Goal: Task Accomplishment & Management: Complete application form

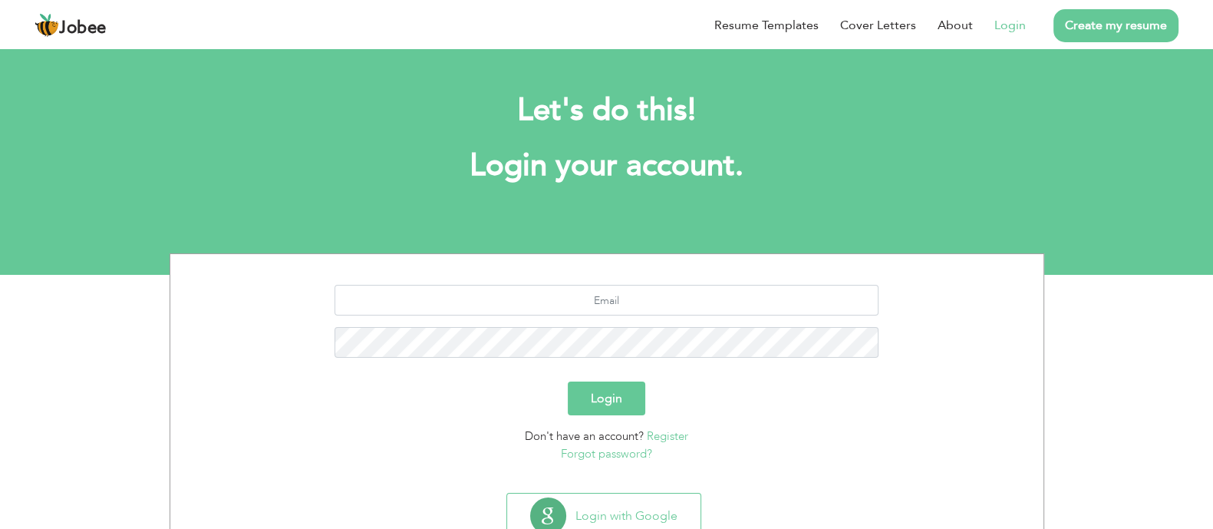
click at [1002, 28] on link "Login" at bounding box center [1010, 25] width 31 height 18
click at [1013, 28] on link "Login" at bounding box center [1010, 25] width 31 height 18
click at [1007, 25] on link "Login" at bounding box center [1010, 25] width 31 height 18
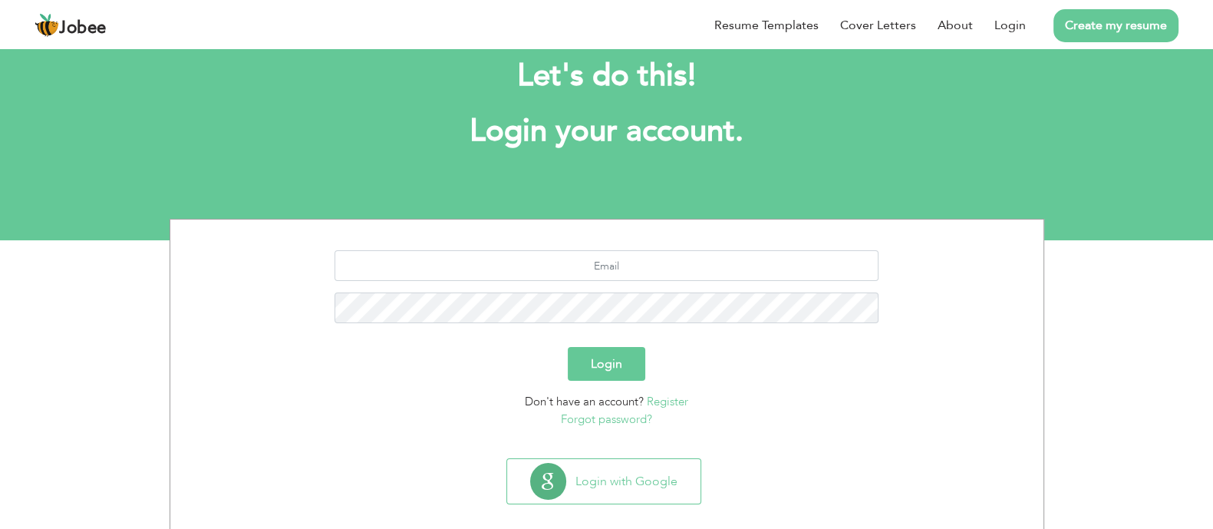
scroll to position [53, 0]
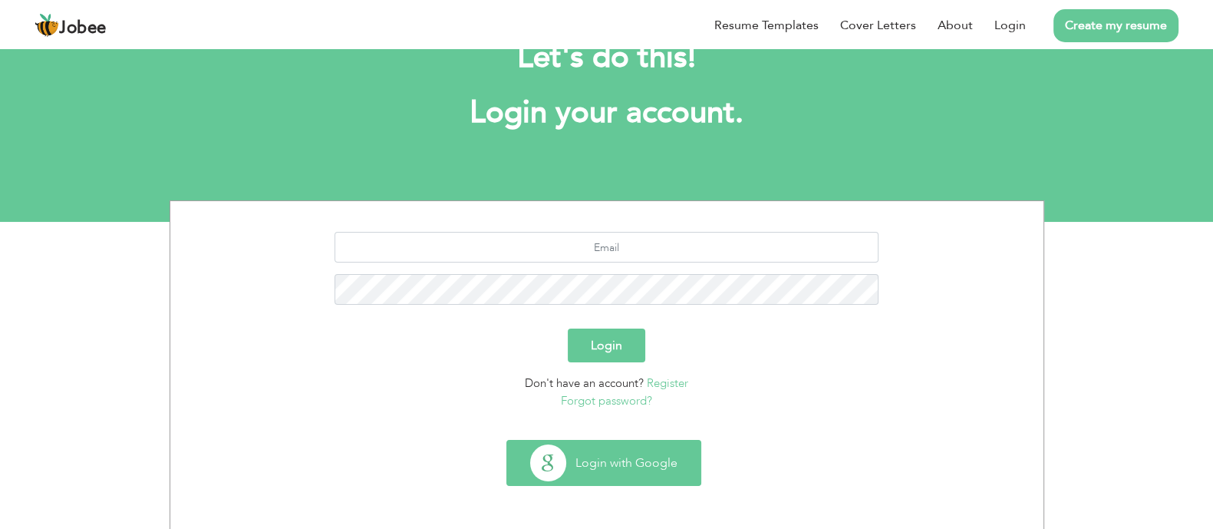
click at [651, 459] on button "Login with Google" at bounding box center [603, 463] width 193 height 45
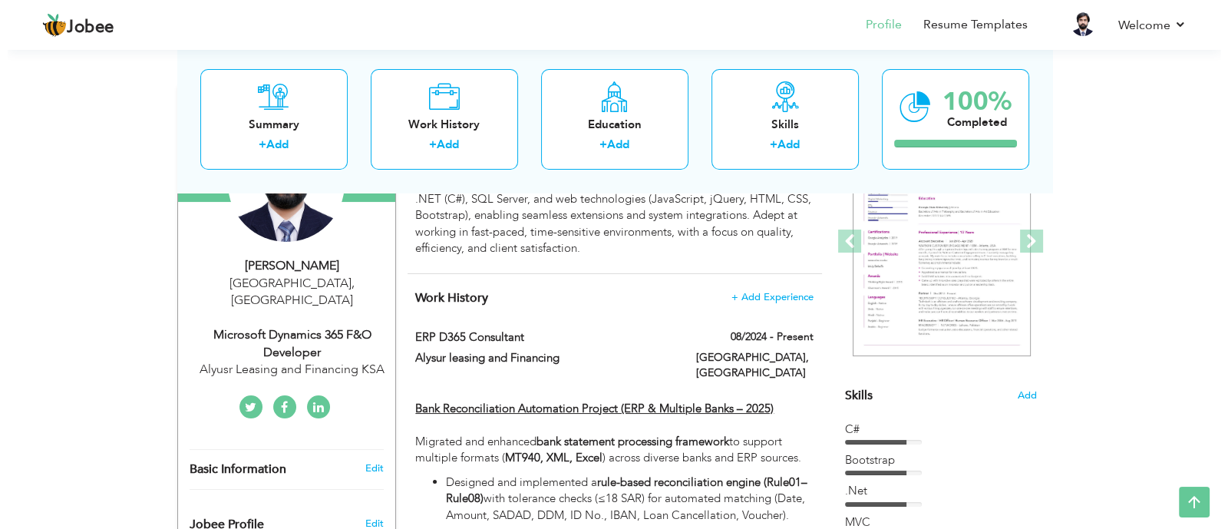
scroll to position [191, 0]
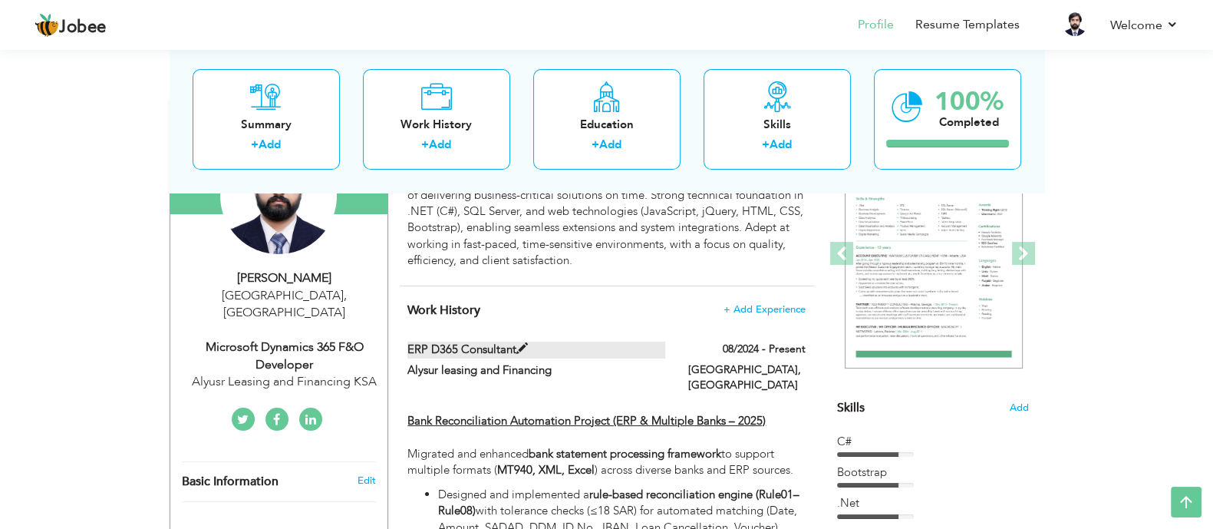
click at [521, 346] on span at bounding box center [523, 349] width 12 height 12
type input "ERP D365 Consultant"
type input "Alysur leasing and Financing"
type input "08/2024"
type input "[GEOGRAPHIC_DATA]"
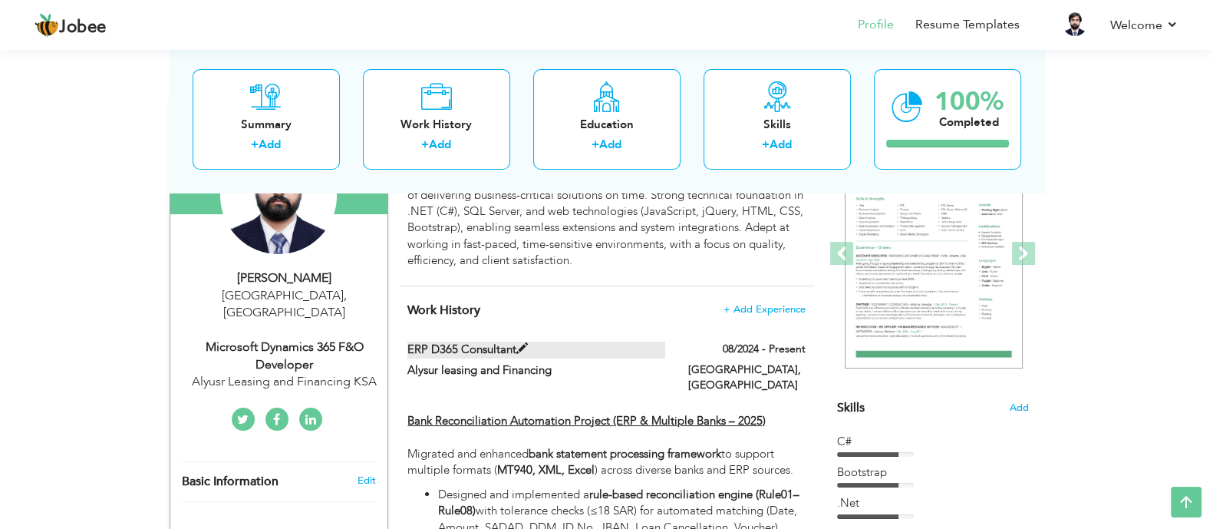
type input "Riyadh"
checkbox input "true"
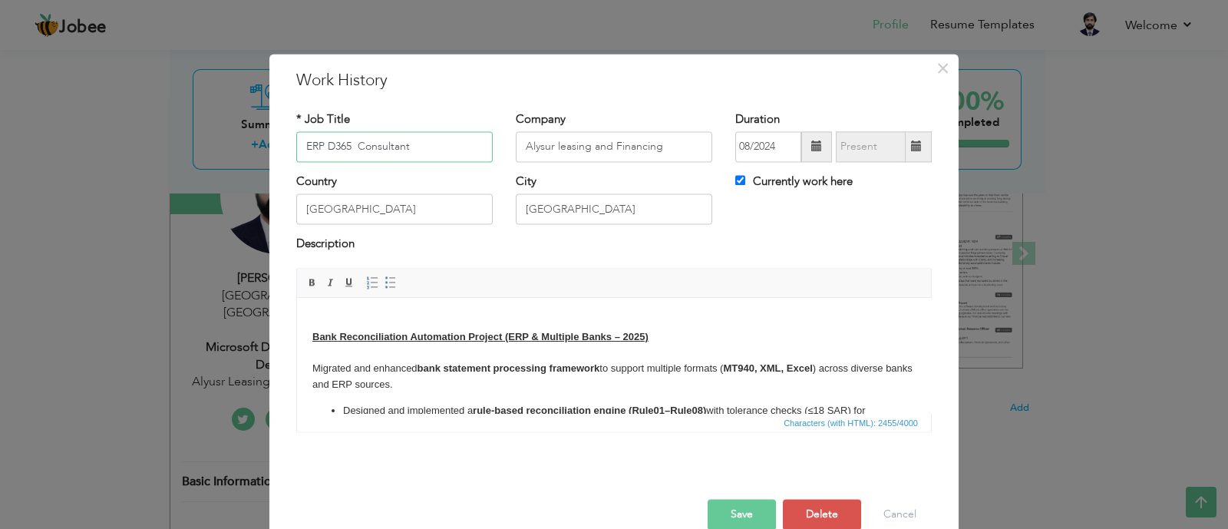
drag, startPoint x: 321, startPoint y: 145, endPoint x: 289, endPoint y: 147, distance: 32.3
click at [296, 147] on input "ERP D365 Consultant" at bounding box center [394, 146] width 196 height 31
type input "Microsoft D365 F&O Techno-Functional Consultant"
click at [738, 520] on button "Save" at bounding box center [742, 514] width 68 height 31
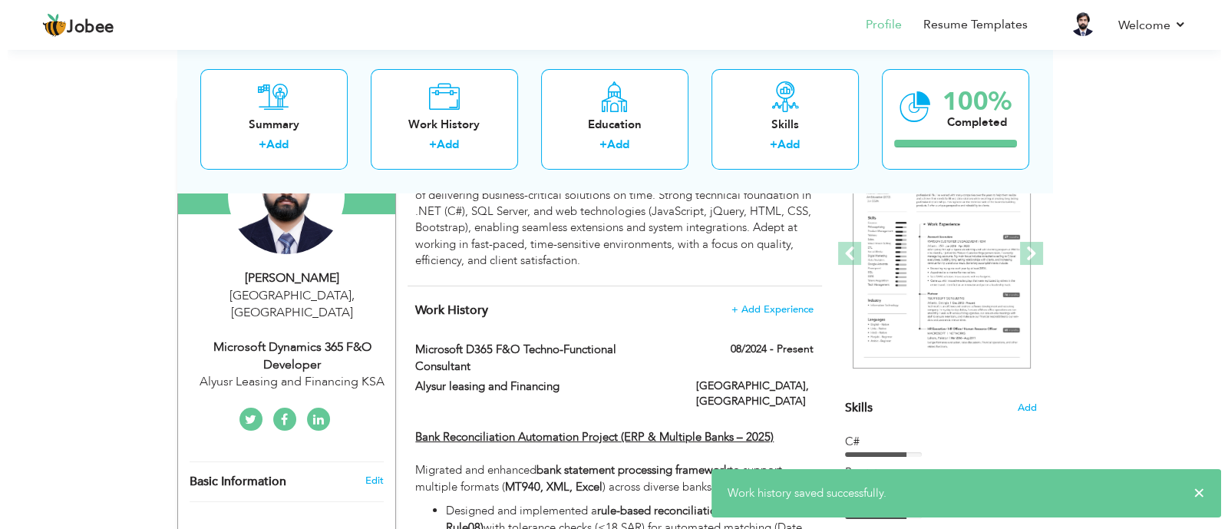
scroll to position [288, 0]
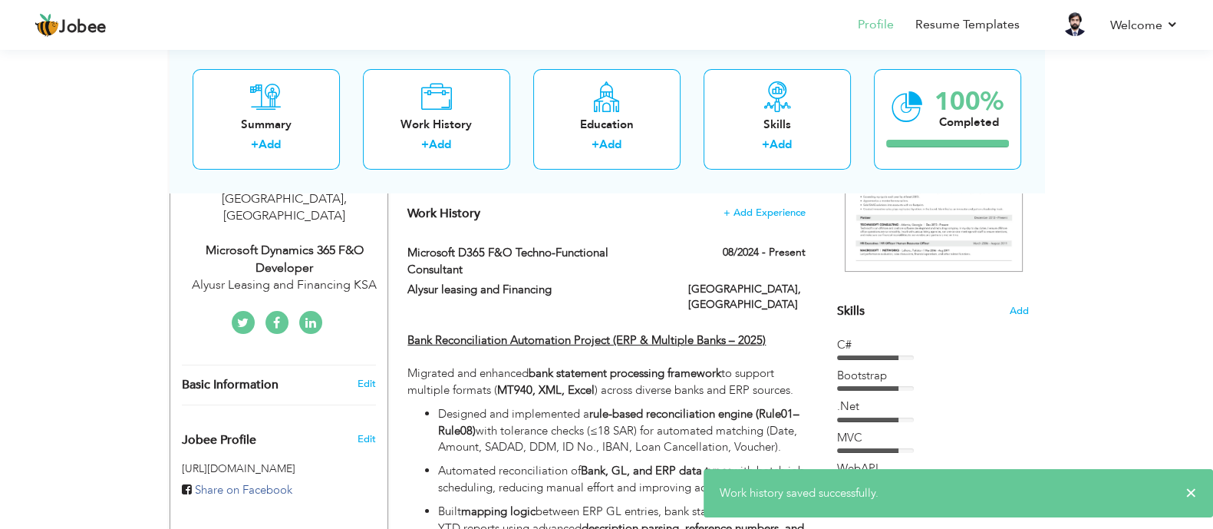
click at [302, 242] on div "Microsoft Dynamics 365 F&O Developer" at bounding box center [285, 259] width 206 height 35
type input "[PERSON_NAME]"
type input "Saeed"
type input "03000969920"
select select "number:166"
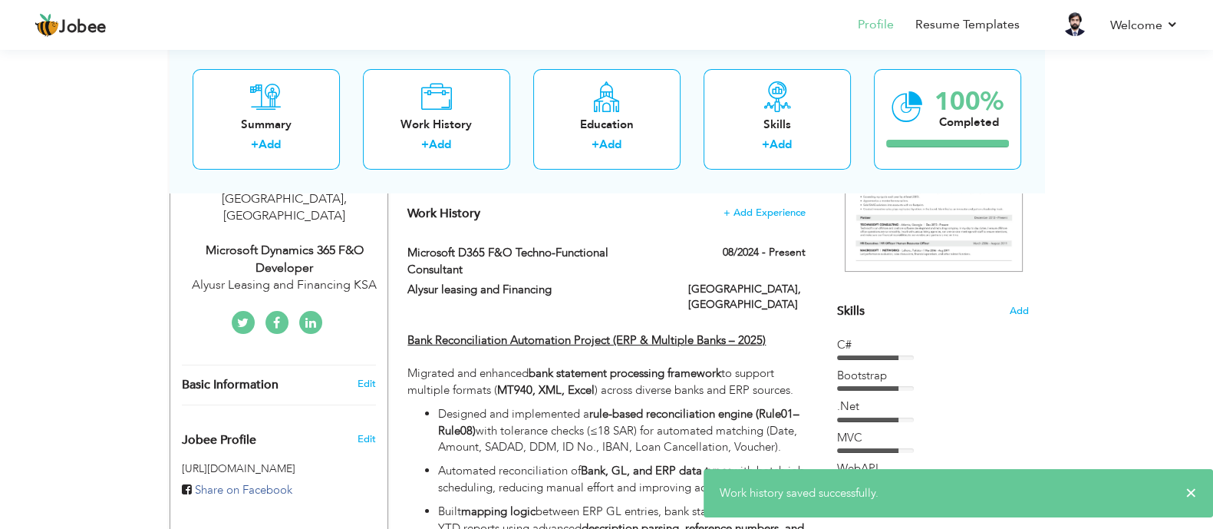
type input "[GEOGRAPHIC_DATA]"
select select "number:6"
type input "Alyusr Leasing and Financing KSA"
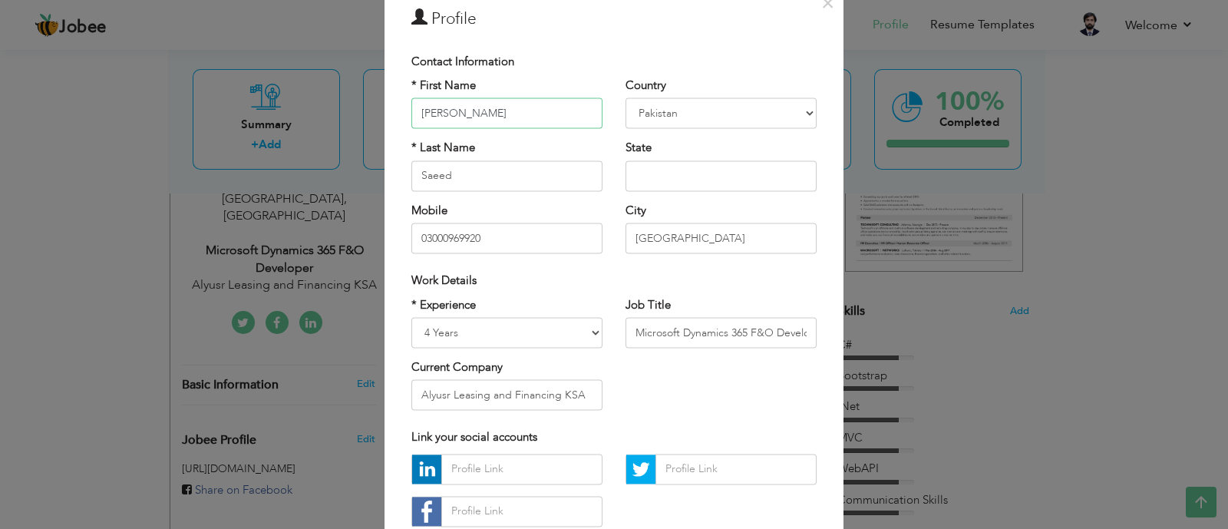
scroll to position [95, 0]
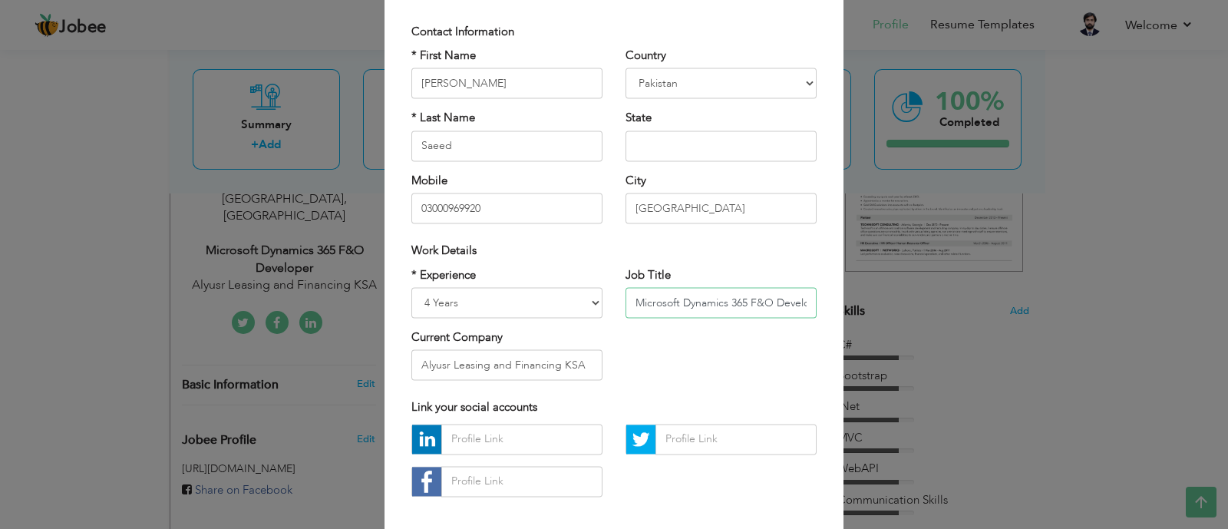
click at [754, 305] on input "Microsoft Dynamics 365 F&O Developer" at bounding box center [721, 302] width 191 height 31
drag, startPoint x: 768, startPoint y: 305, endPoint x: 820, endPoint y: 305, distance: 52.2
click at [820, 305] on div "Job Title Microsoft Dynamics 365 F&O Developer" at bounding box center [721, 298] width 214 height 62
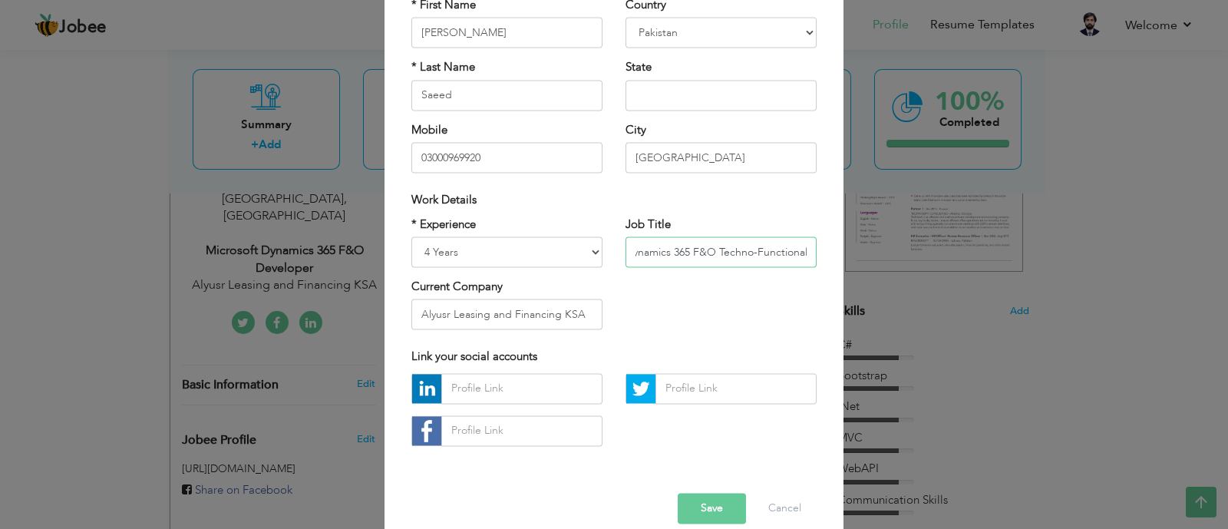
scroll to position [167, 0]
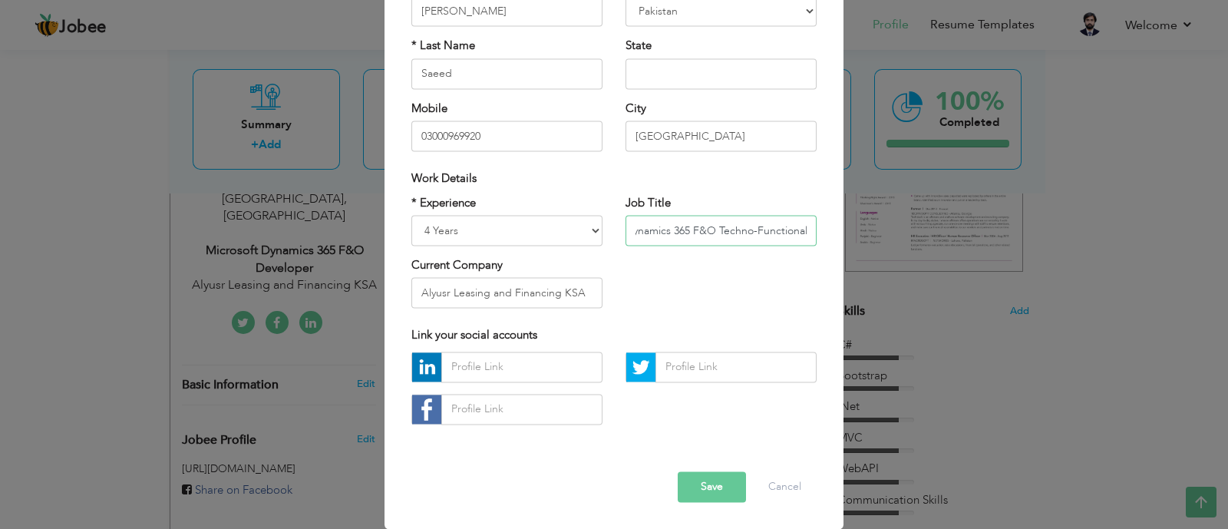
type input "Microsoft Dynamics 365 F&O Techno-Functional"
click at [537, 365] on input "text" at bounding box center [521, 367] width 161 height 31
paste input "https://www.linkedin.com/in/muhammadazharsaeed89b75121b/"
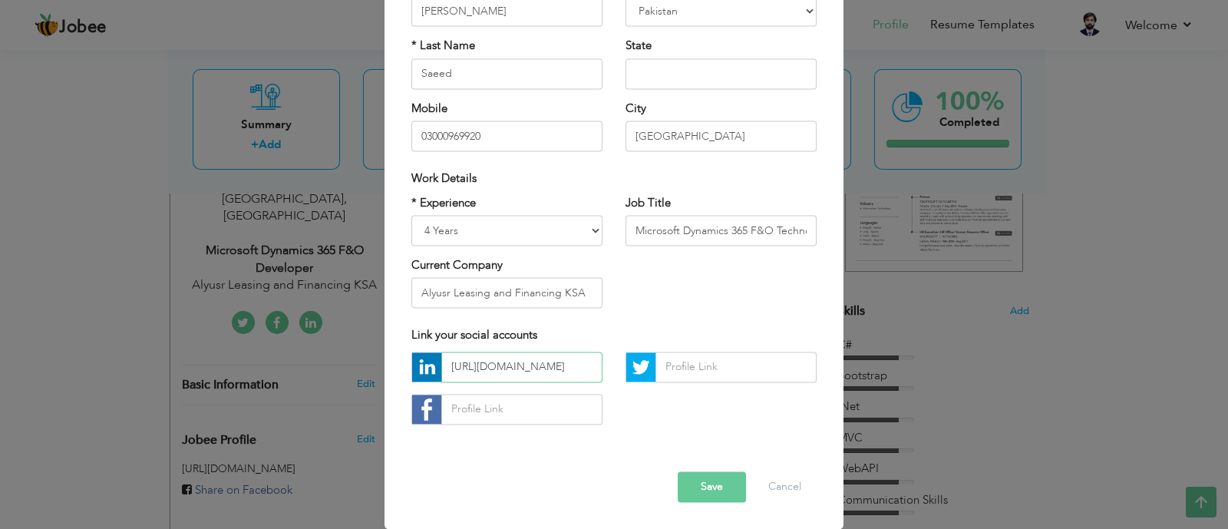
type input "https://www.linkedin.com/in/muhammadazharsaeed89b75121b/"
click at [669, 437] on div "Error Save Cancel" at bounding box center [614, 475] width 428 height 78
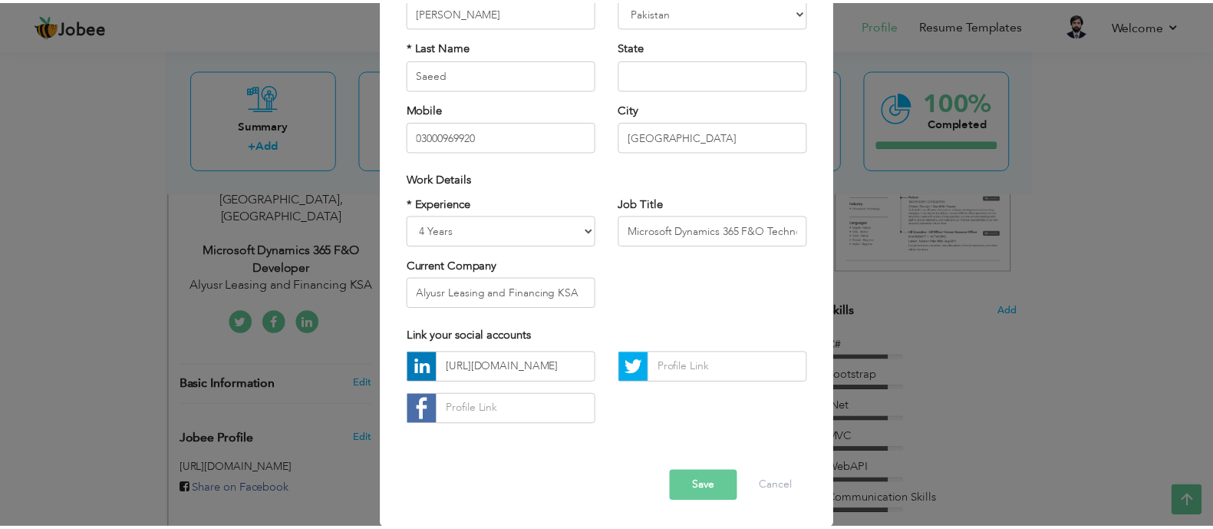
scroll to position [0, 0]
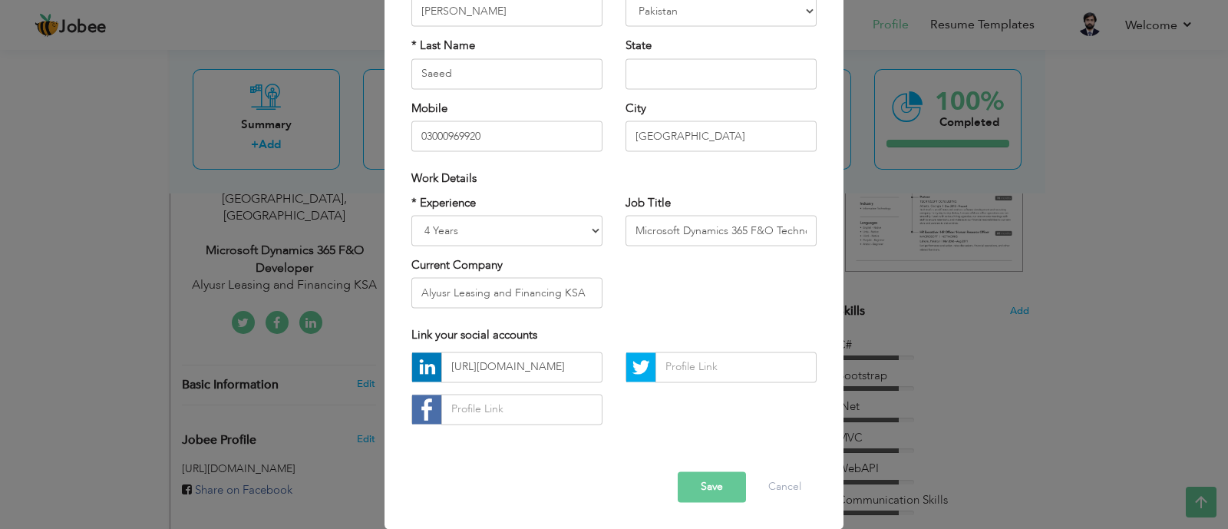
click at [693, 491] on button "Save" at bounding box center [712, 486] width 68 height 31
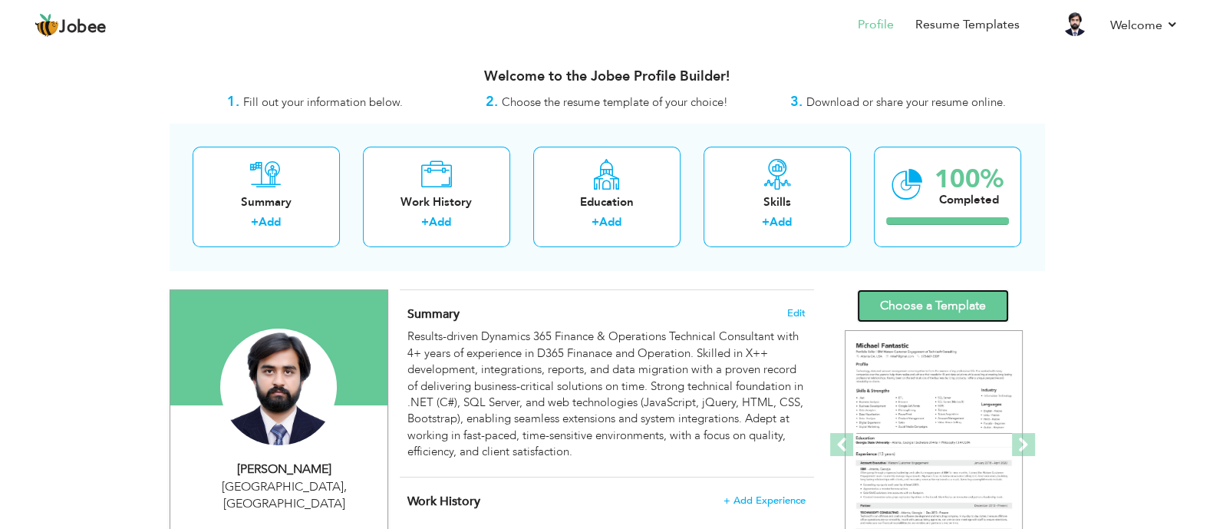
click at [922, 301] on link "Choose a Template" at bounding box center [933, 305] width 152 height 33
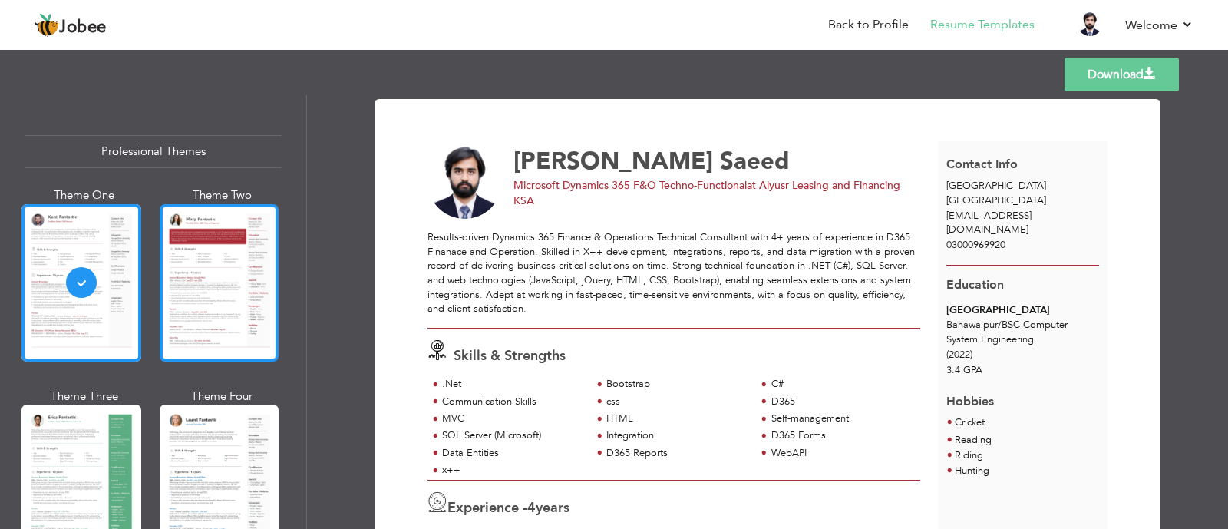
click at [180, 290] on div at bounding box center [220, 282] width 120 height 157
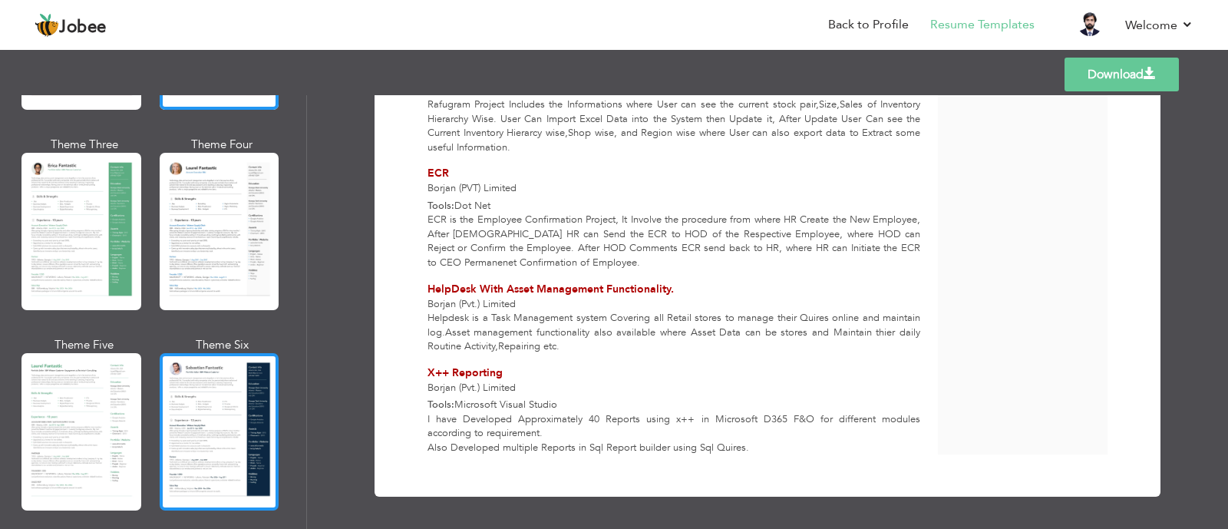
scroll to position [288, 0]
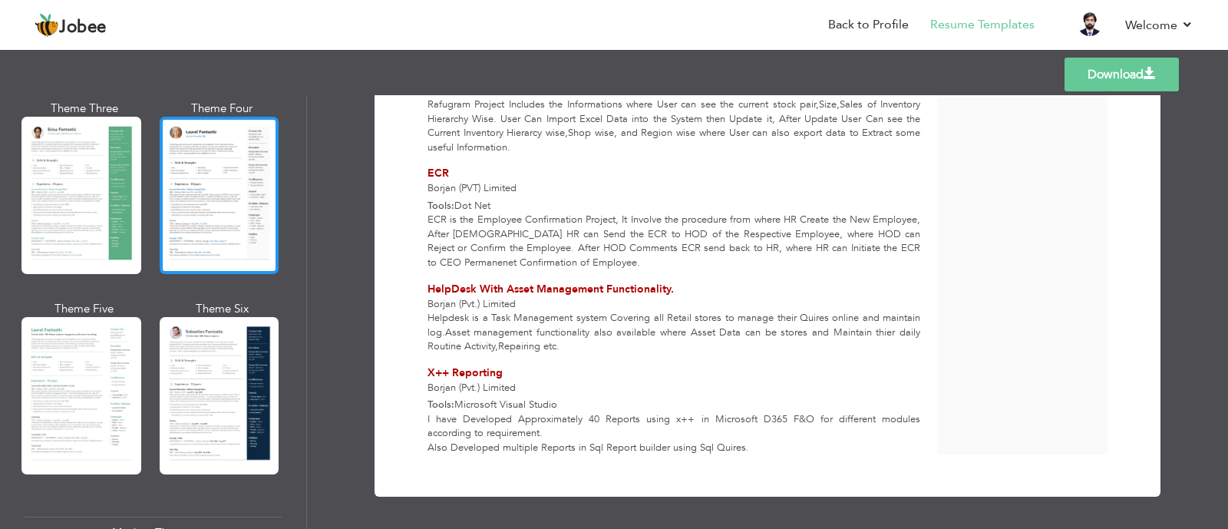
click at [203, 233] on div at bounding box center [220, 195] width 120 height 157
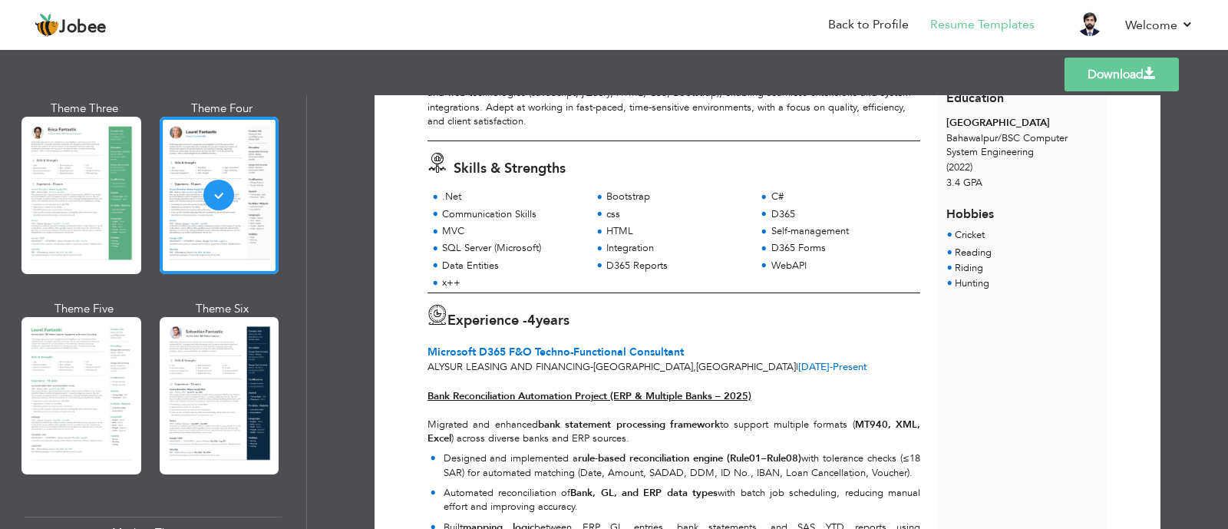
scroll to position [480, 0]
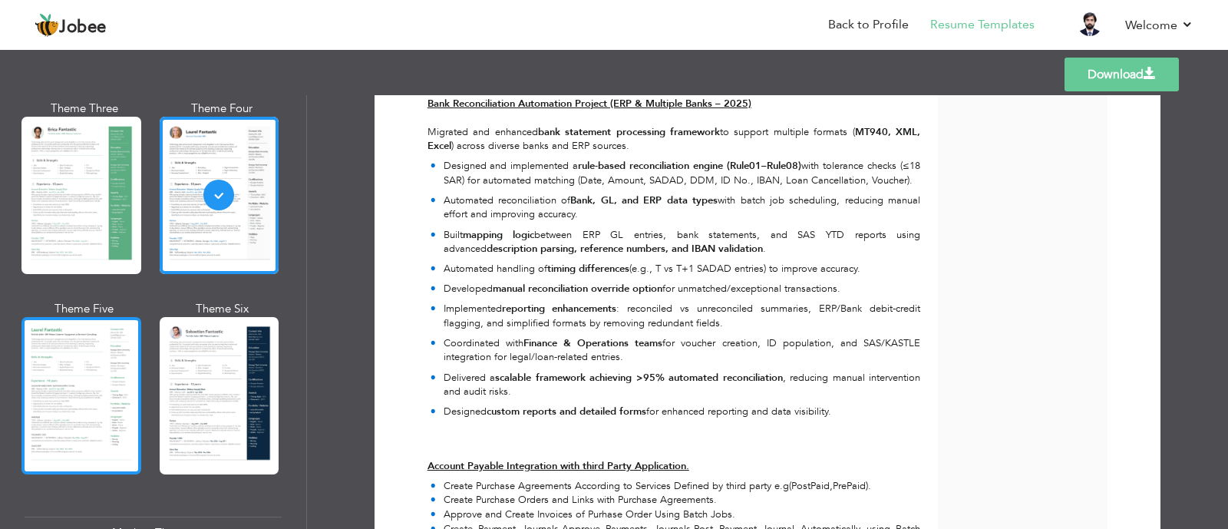
click at [84, 387] on div at bounding box center [81, 395] width 120 height 157
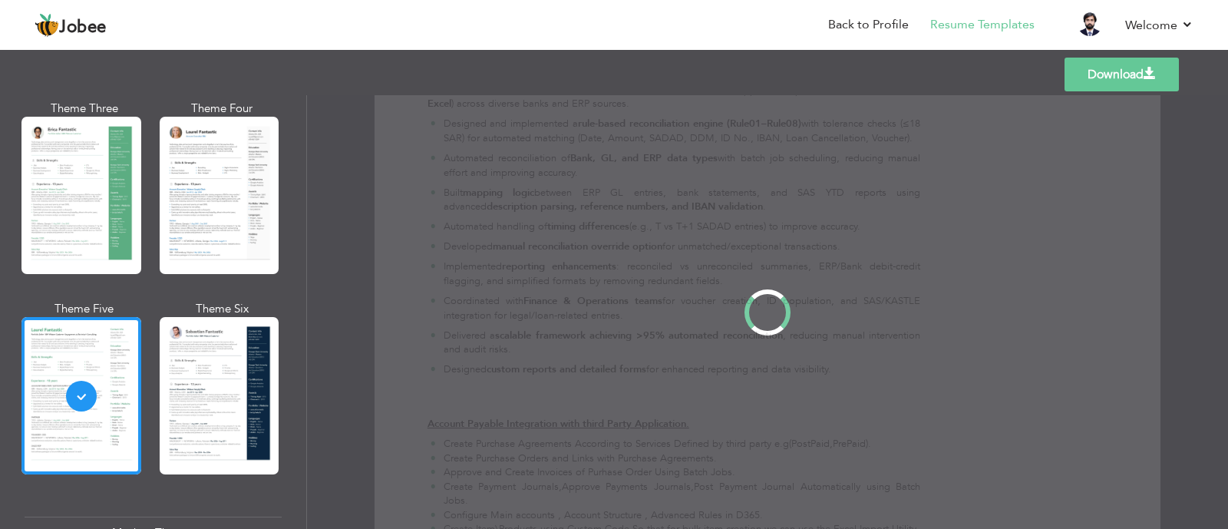
scroll to position [0, 0]
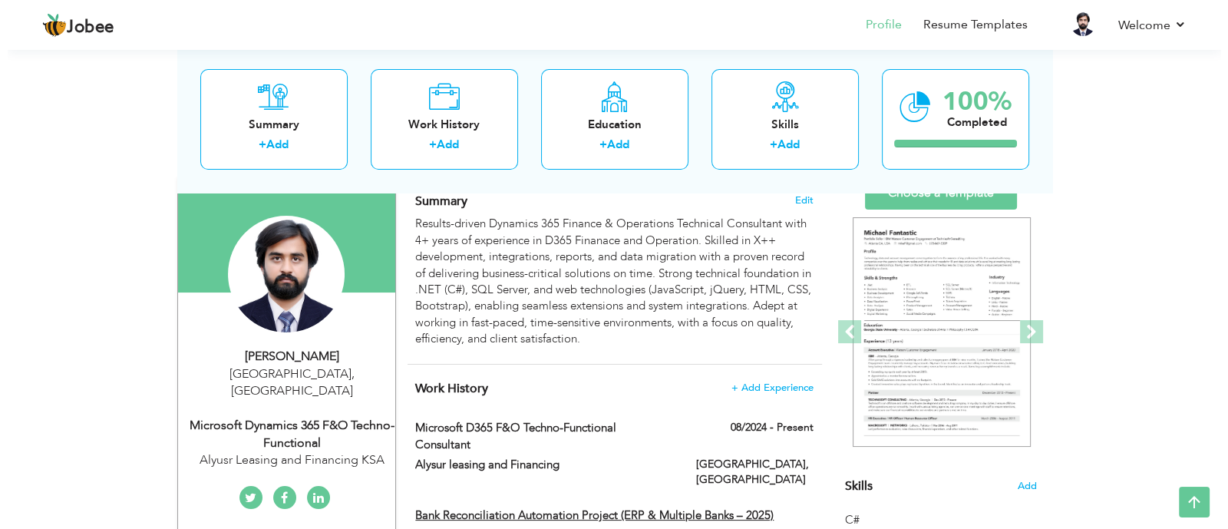
scroll to position [95, 0]
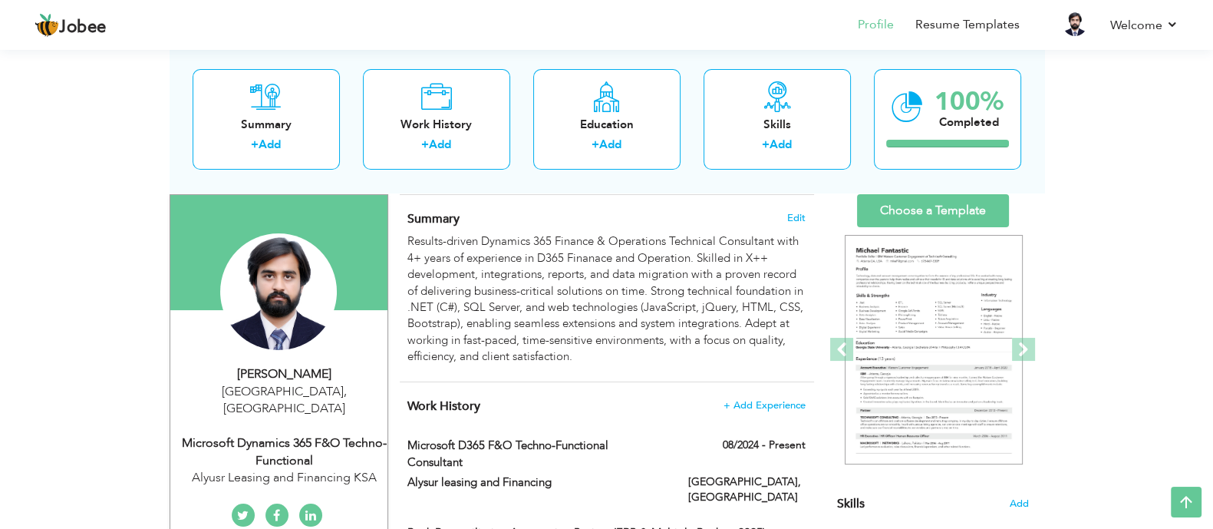
click at [307, 434] on div "Microsoft Dynamics 365 F&O Techno-Functional" at bounding box center [285, 451] width 206 height 35
select select "number:166"
select select "number:6"
type input "Alyusr Leasing and Financing KSA"
type input "Microsoft Dynamics 365 F&O Techno-Functional"
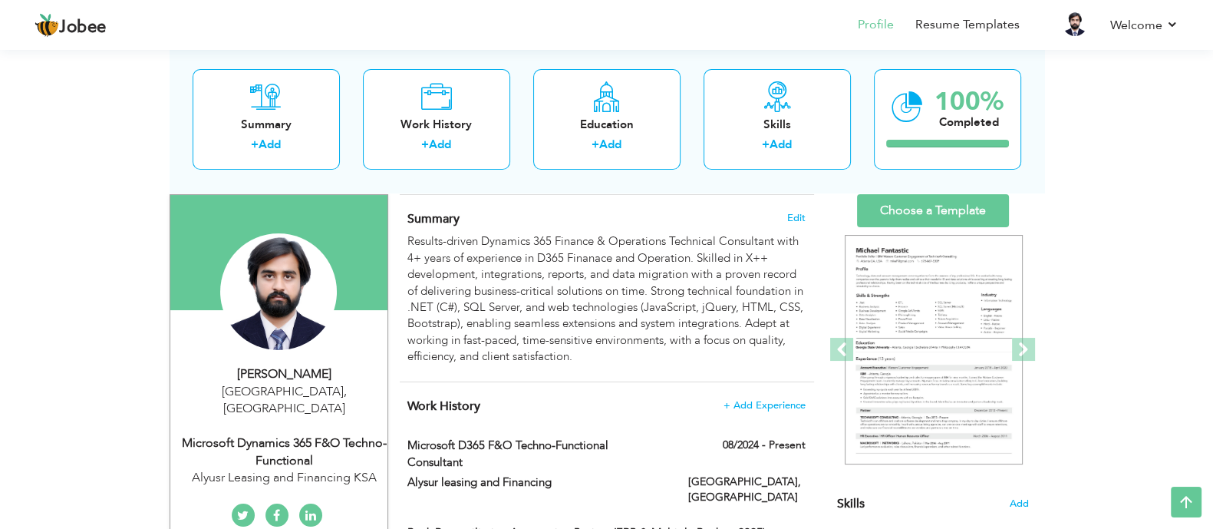
type input "[URL][DOMAIN_NAME]"
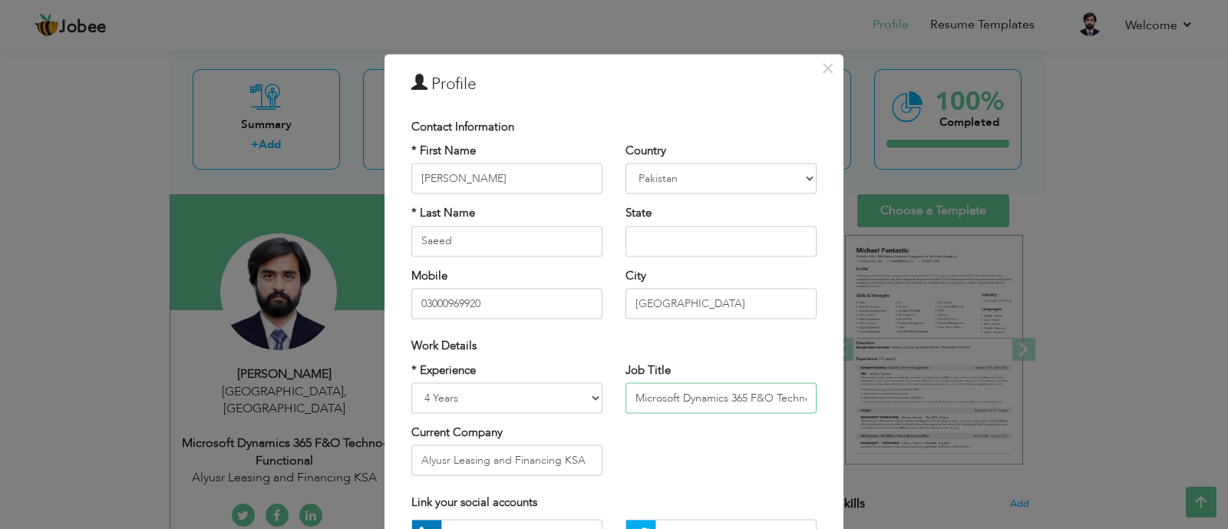
click at [768, 394] on input "Microsoft Dynamics 365 F&O Techno-Functional" at bounding box center [721, 397] width 191 height 31
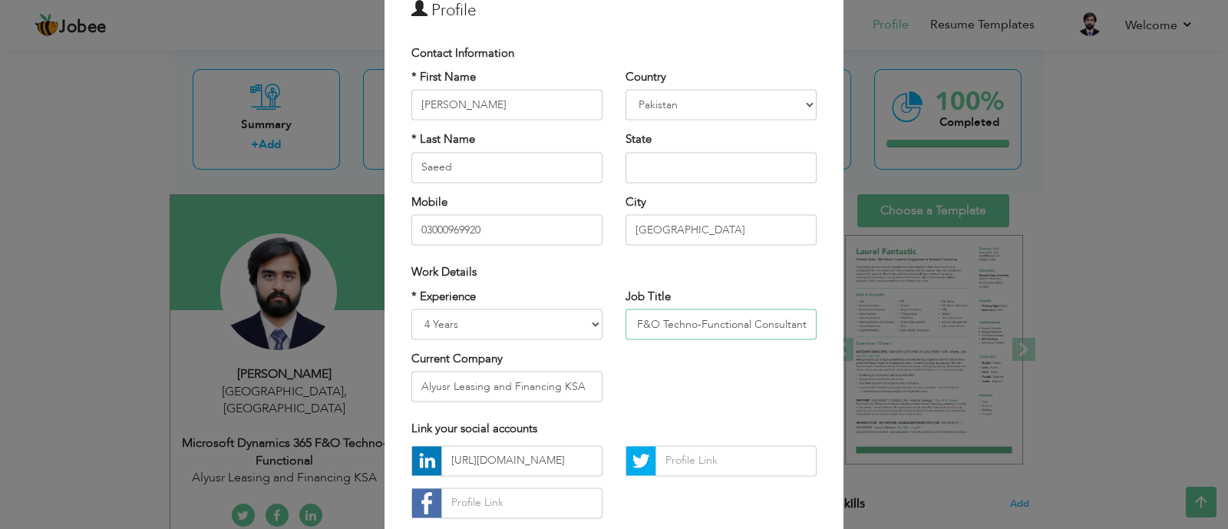
scroll to position [167, 0]
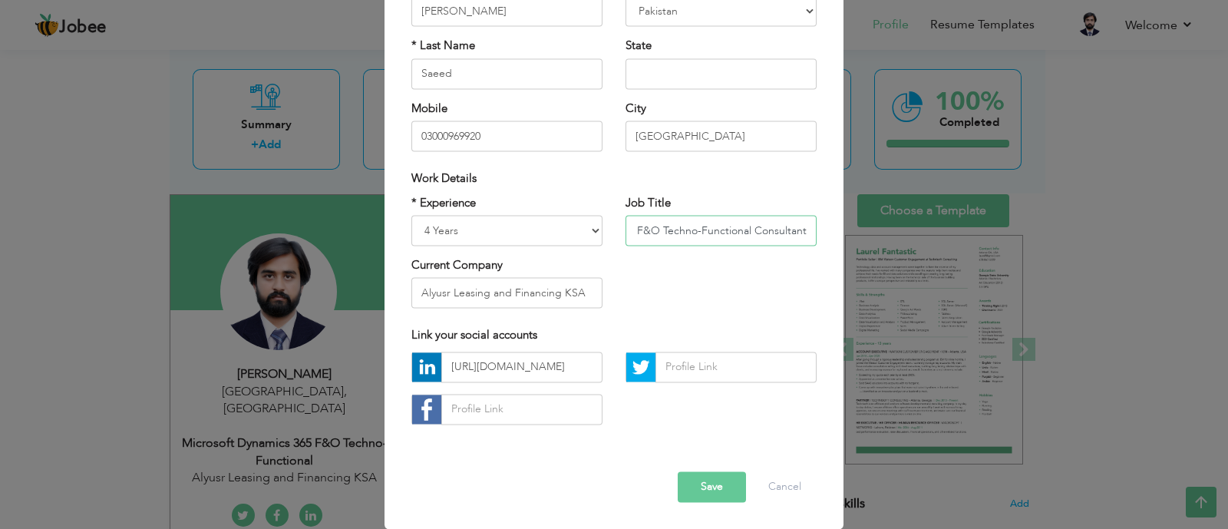
type input "Microsoft Dynamics 365 F&O Techno-Functional Consultant"
click at [691, 485] on button "Save" at bounding box center [712, 486] width 68 height 31
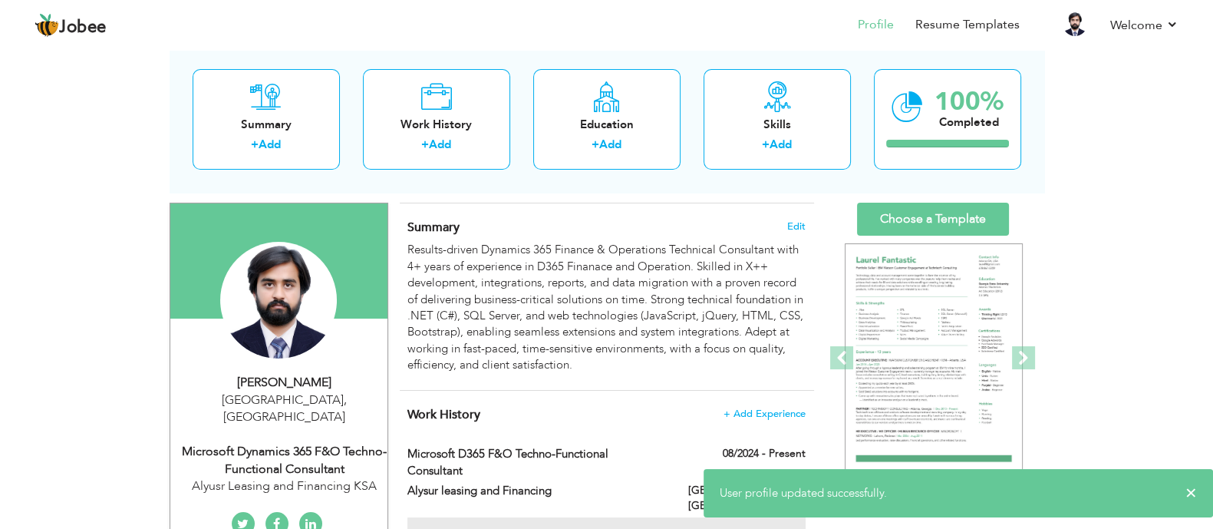
scroll to position [0, 0]
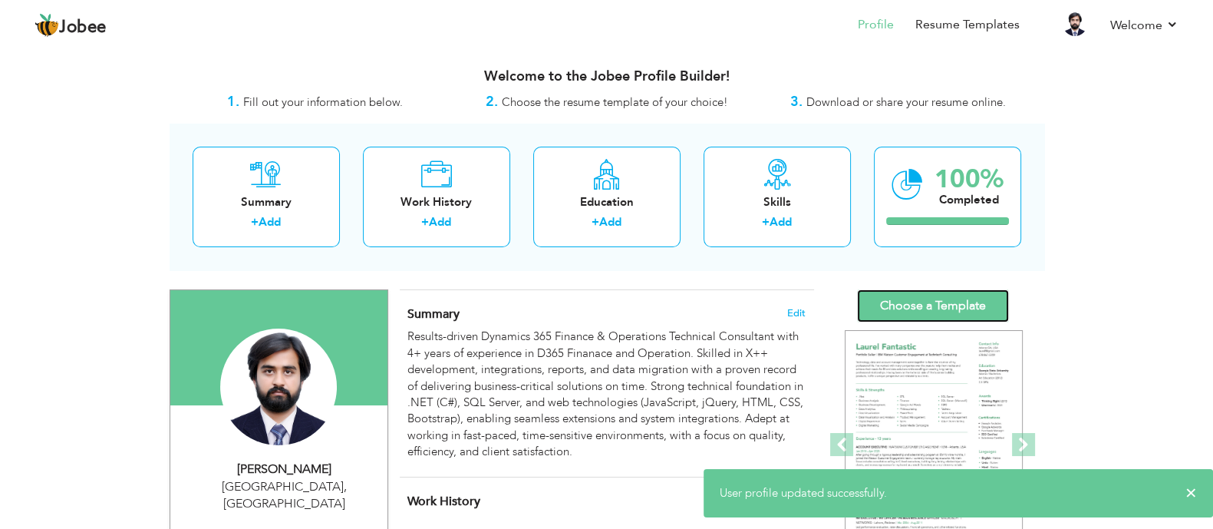
click at [965, 299] on link "Choose a Template" at bounding box center [933, 305] width 152 height 33
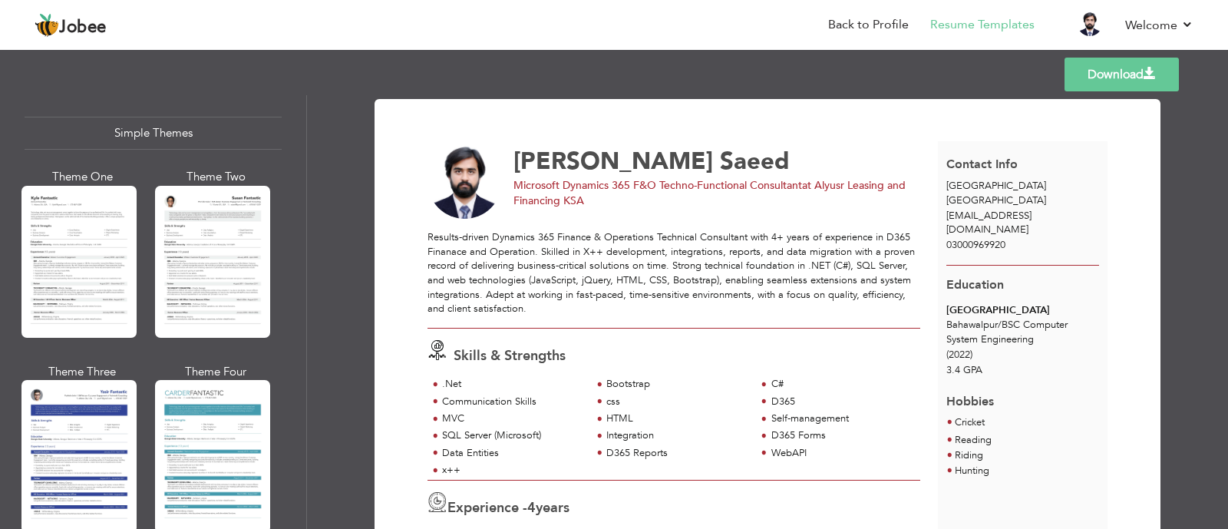
scroll to position [2686, 0]
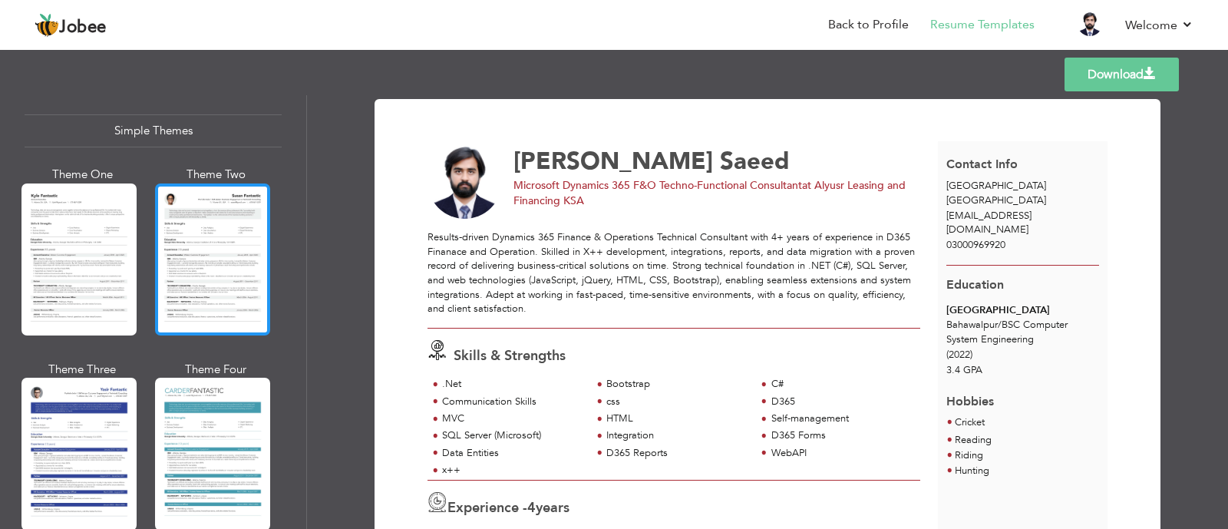
click at [210, 255] on div at bounding box center [212, 259] width 115 height 152
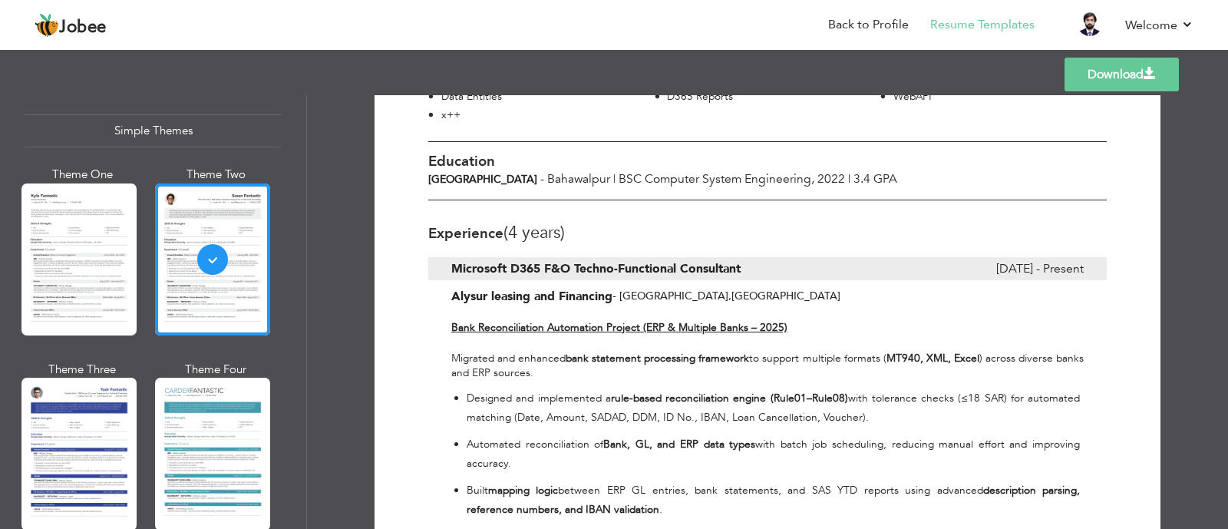
scroll to position [338, 0]
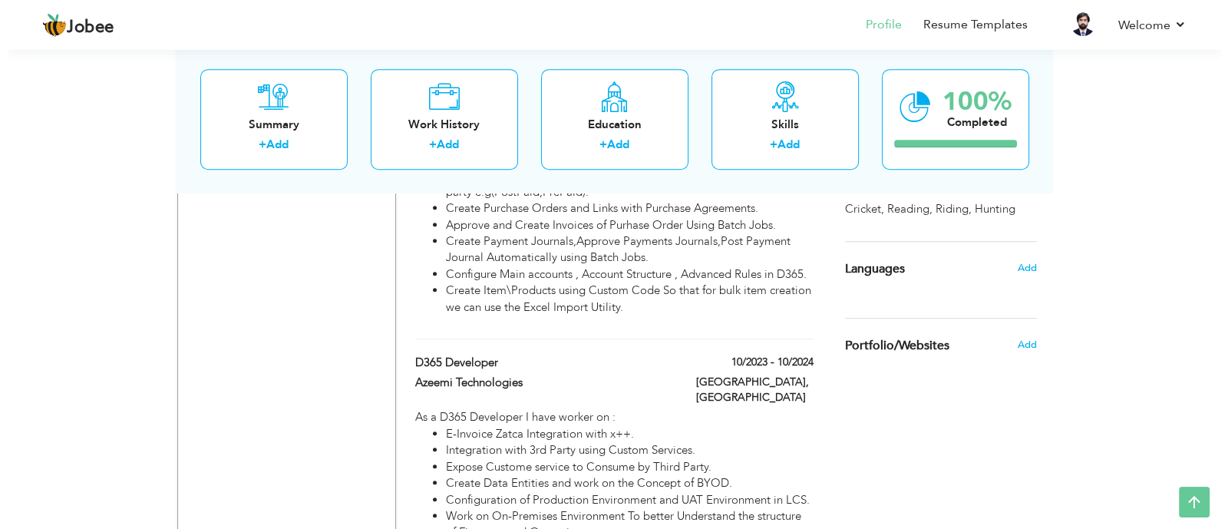
scroll to position [959, 0]
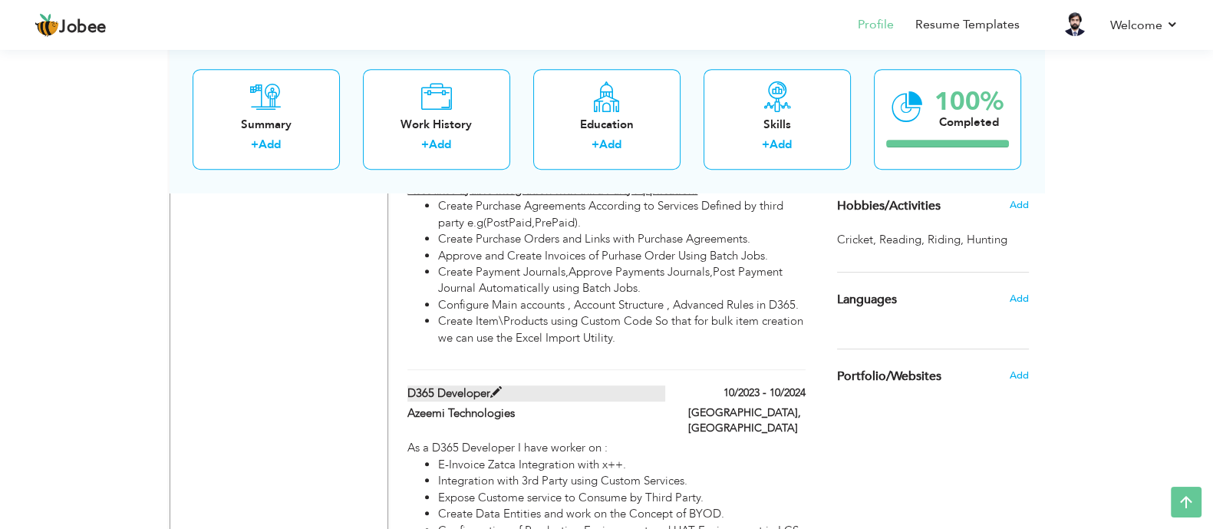
click at [490, 387] on span at bounding box center [496, 393] width 12 height 12
type input "D365 Developer"
type input "Azeemi Technologies"
type input "10/2023"
type input "10/2024"
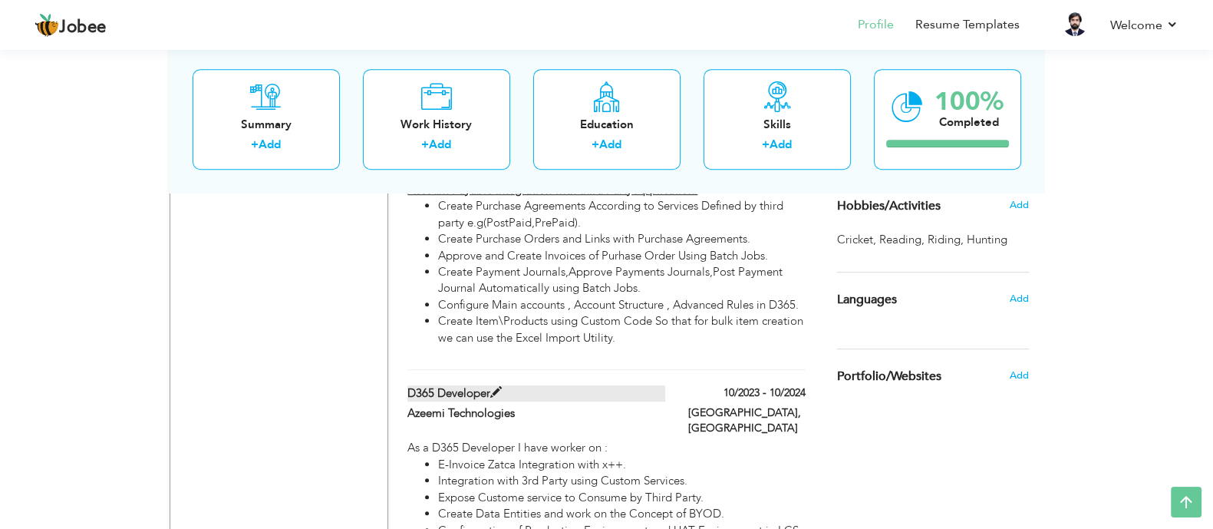
type input "[GEOGRAPHIC_DATA]"
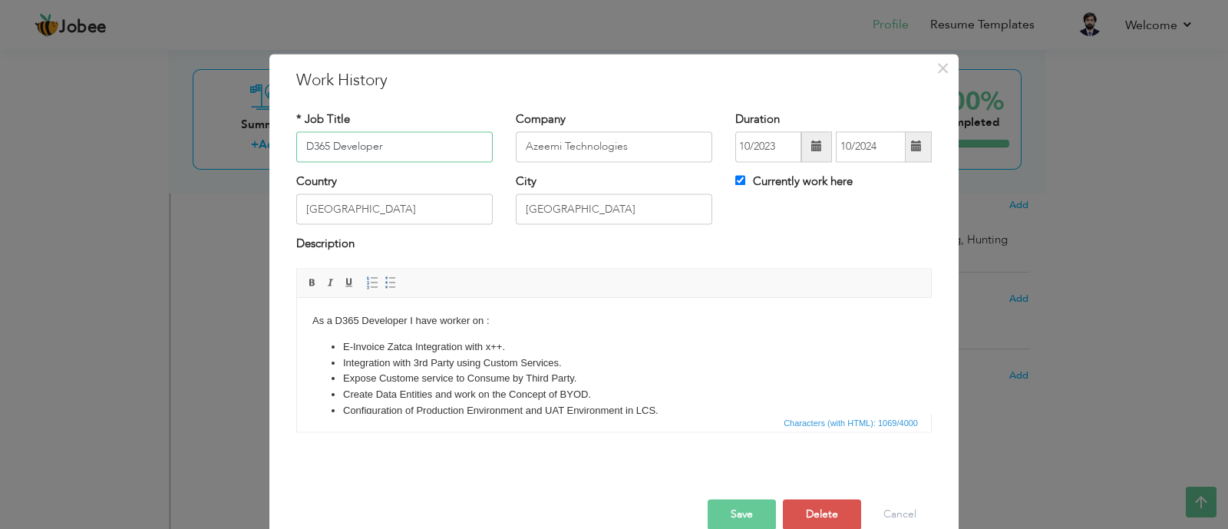
click at [296, 152] on input "D365 Developer" at bounding box center [394, 146] width 196 height 31
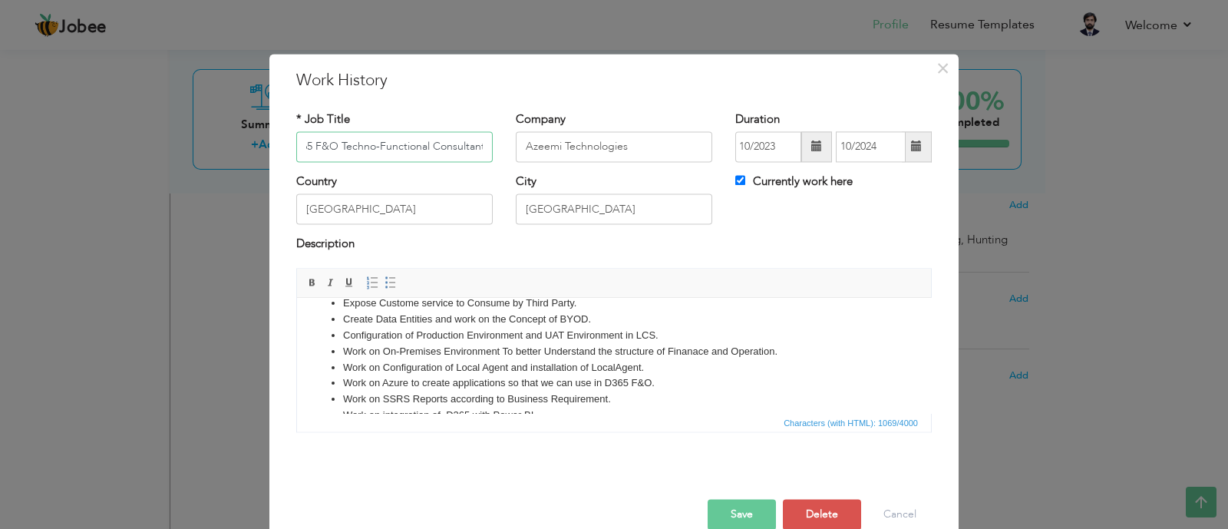
scroll to position [164, 0]
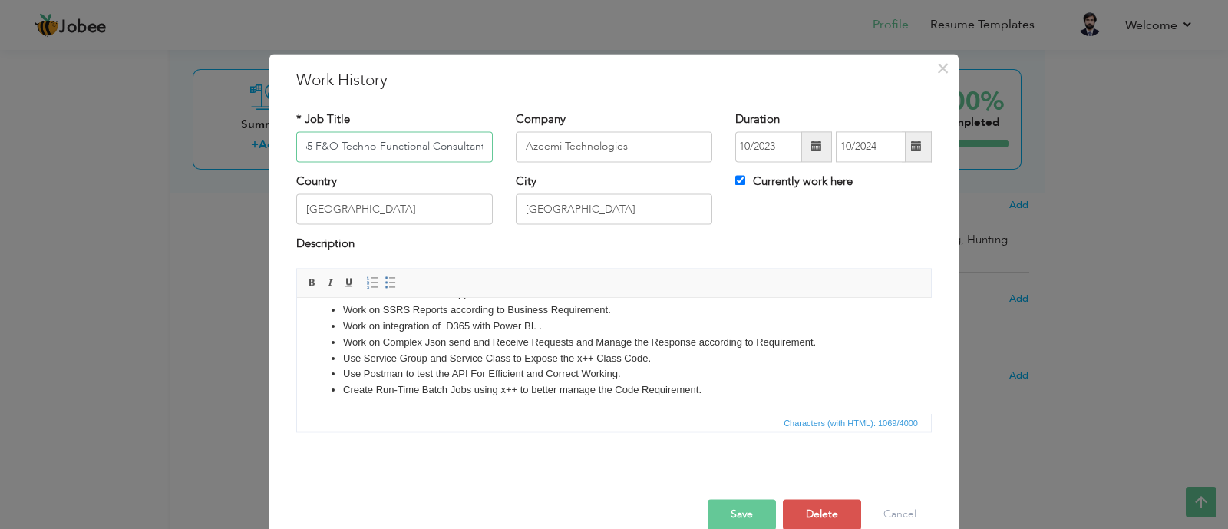
type input "Microsoft D365 F&O Techno-Functional Consultant"
click at [719, 508] on button "Save" at bounding box center [742, 514] width 68 height 31
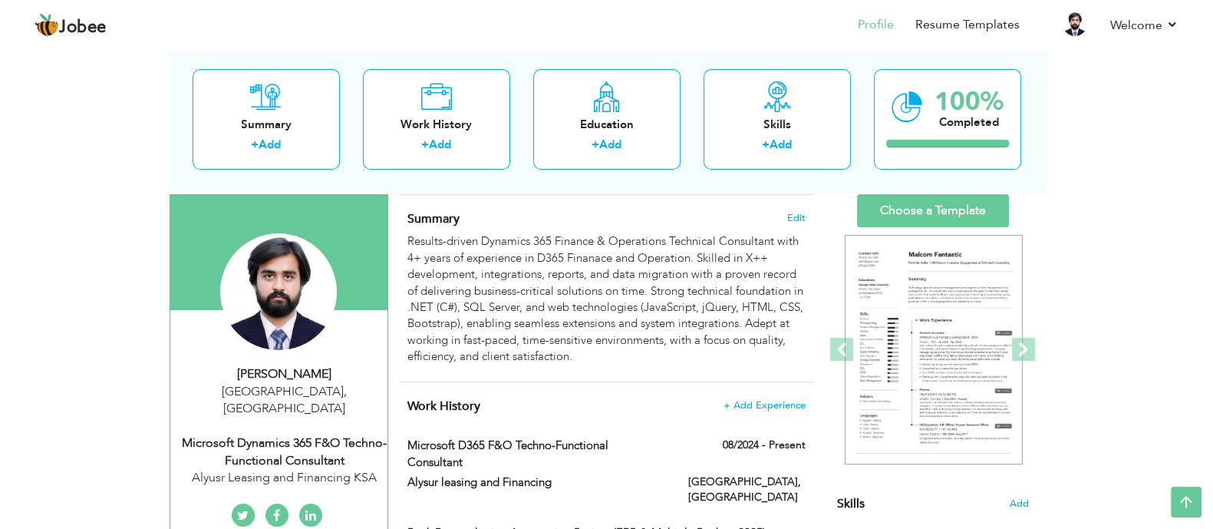
scroll to position [0, 0]
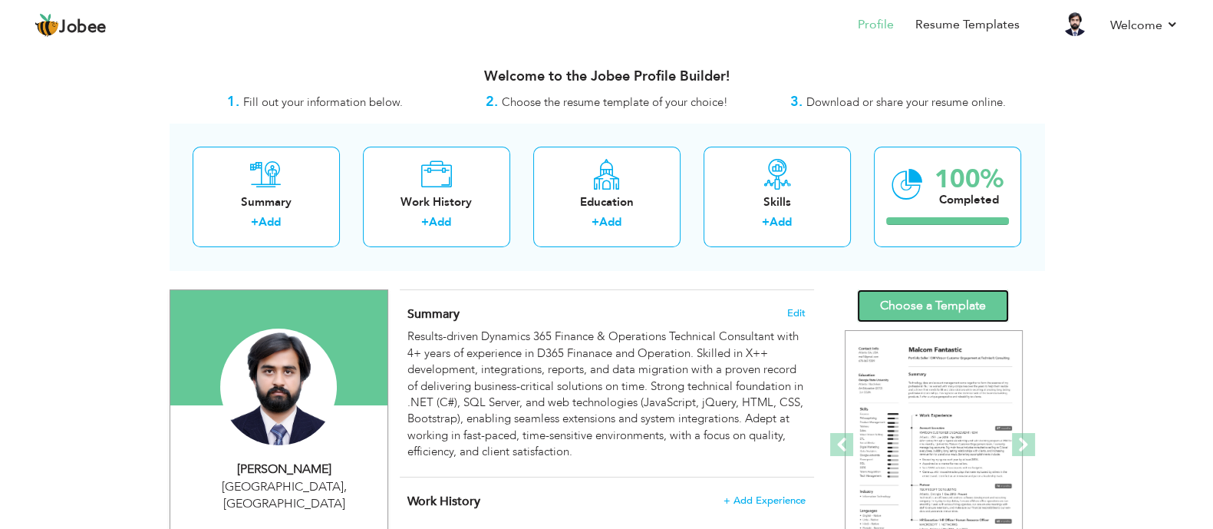
click at [900, 309] on link "Choose a Template" at bounding box center [933, 305] width 152 height 33
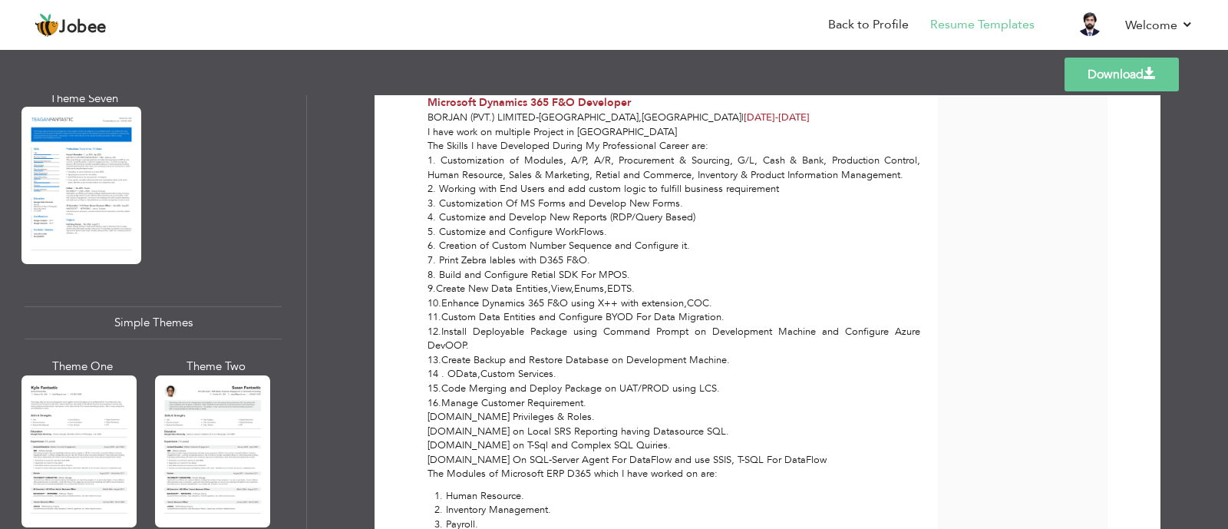
scroll to position [2590, 0]
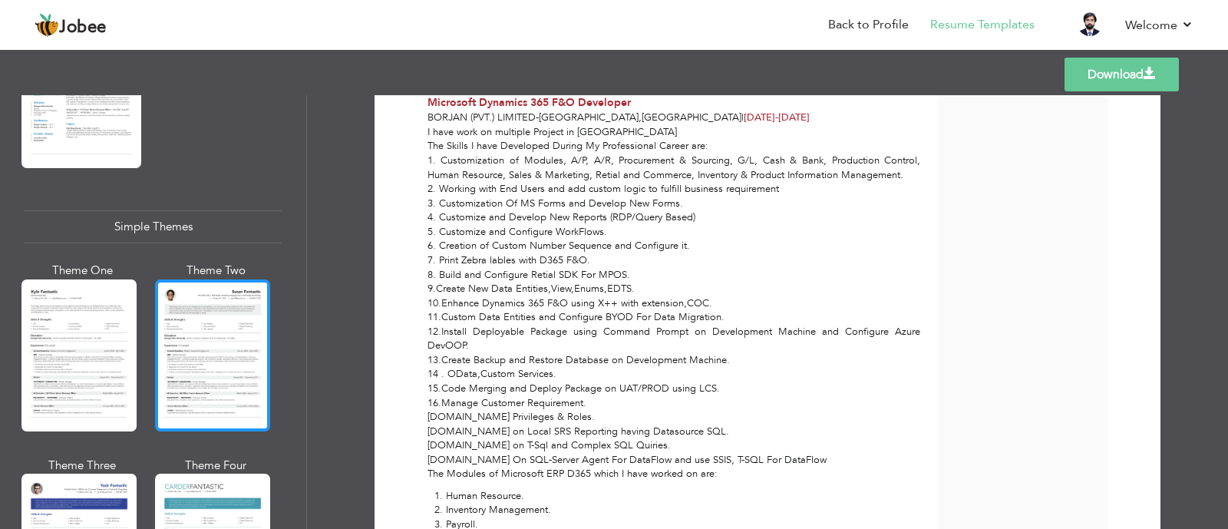
click at [188, 347] on div at bounding box center [212, 355] width 115 height 152
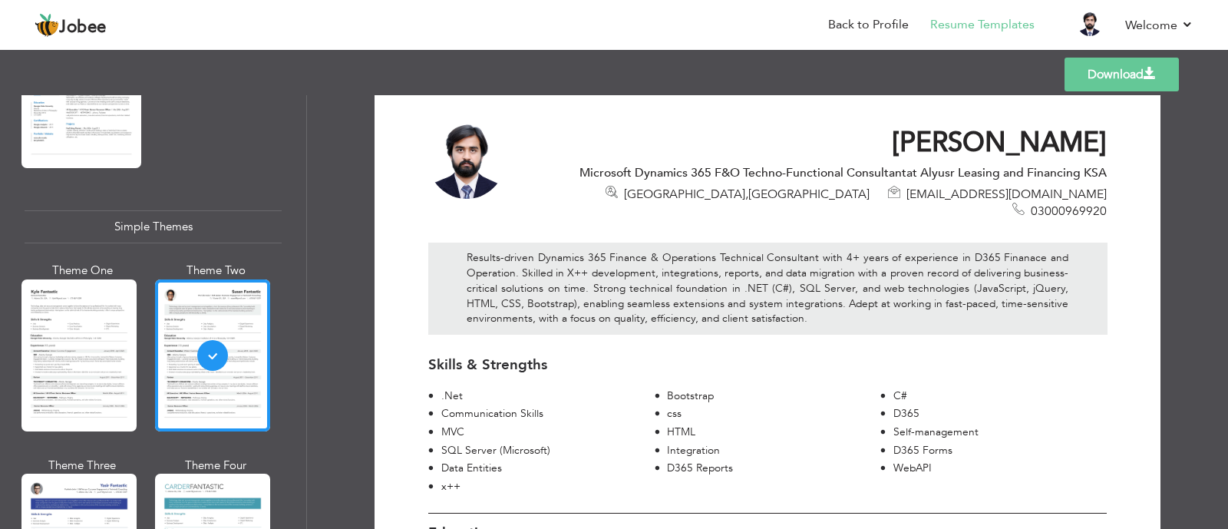
scroll to position [0, 0]
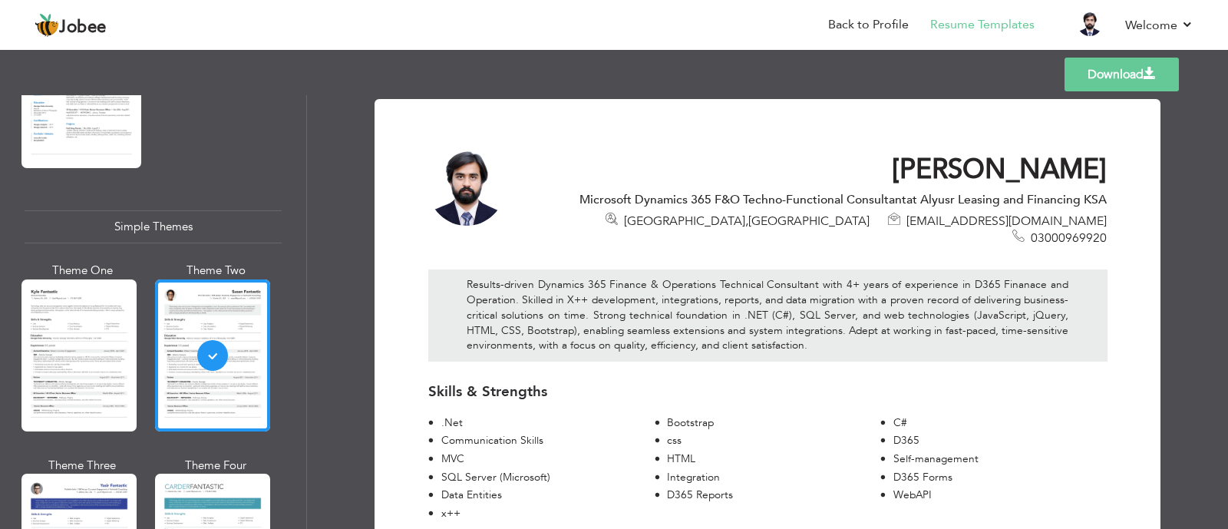
click at [1099, 51] on div "Templates Download" at bounding box center [614, 74] width 1228 height 49
click at [1107, 74] on link "Download" at bounding box center [1122, 75] width 114 height 34
